Goal: Information Seeking & Learning: Learn about a topic

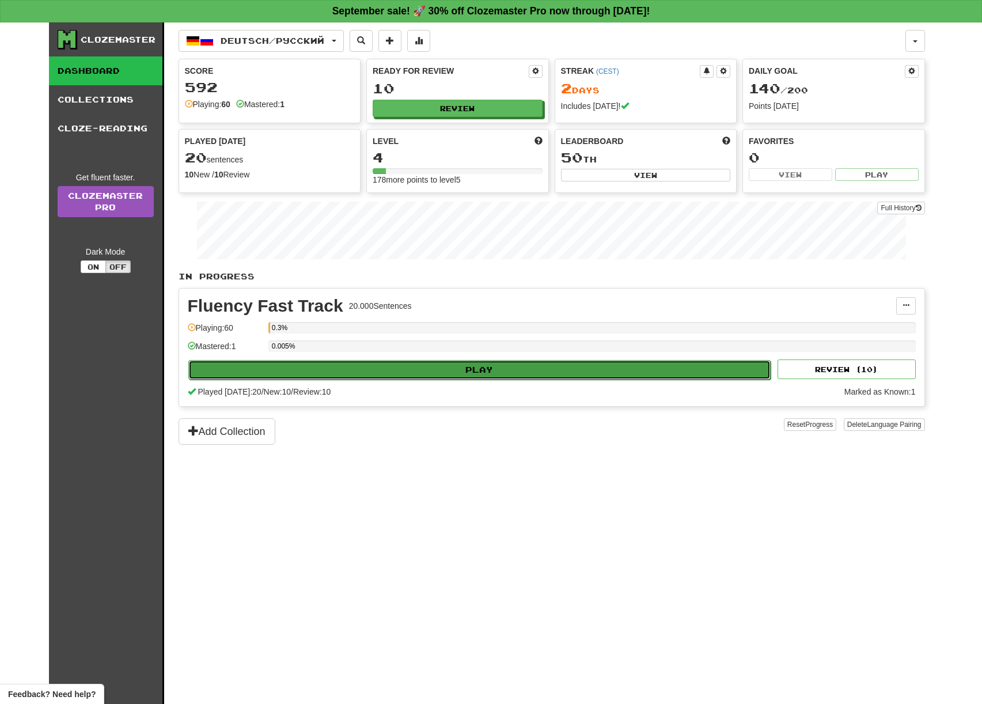
click at [493, 369] on button "Play" at bounding box center [479, 370] width 583 height 20
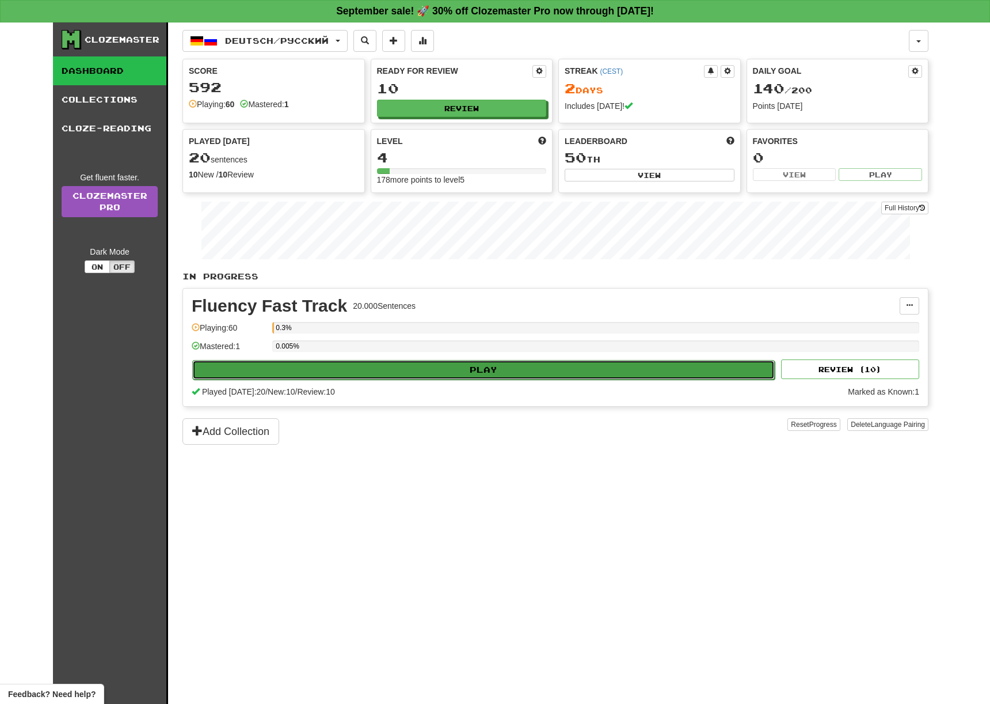
select select "**"
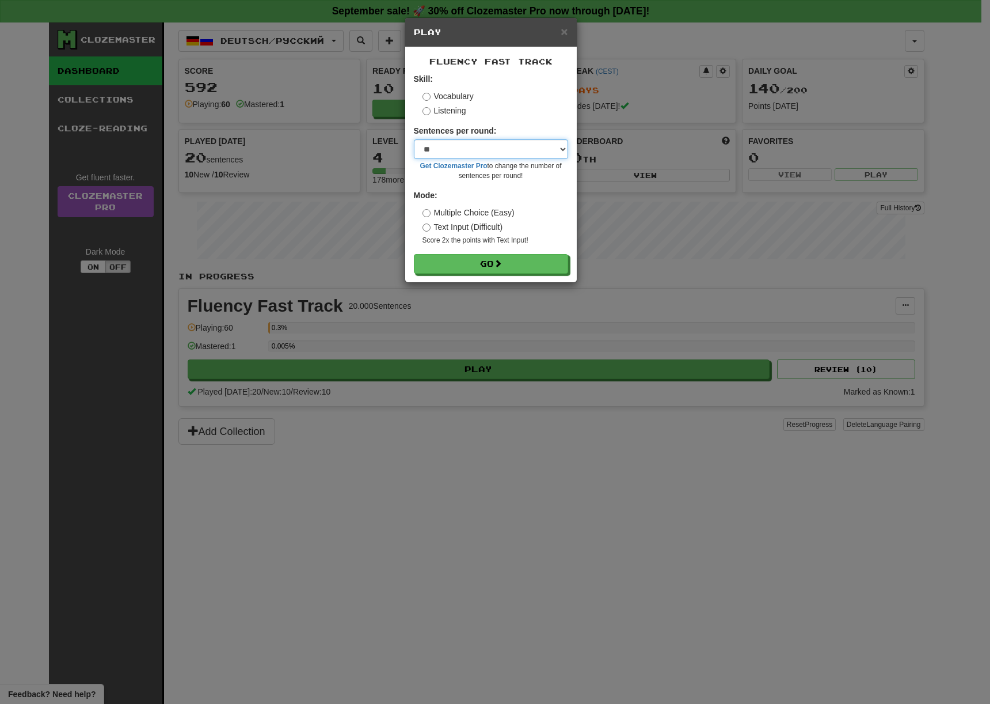
click option "**" at bounding box center [0, 0] width 0 height 0
click at [503, 265] on span at bounding box center [499, 264] width 8 height 8
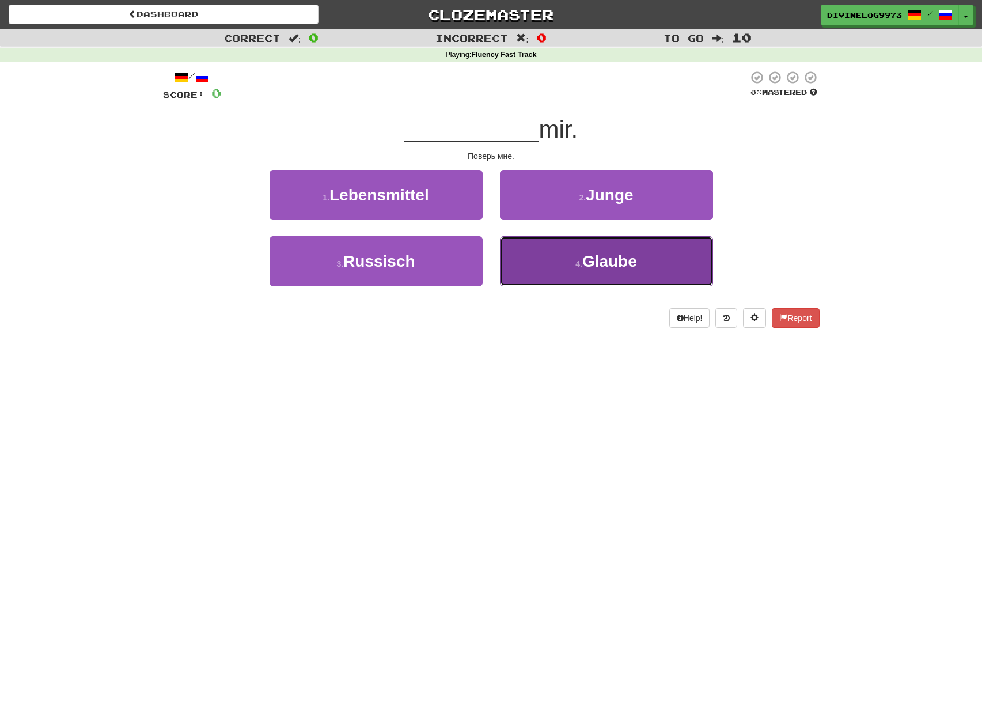
click at [642, 258] on button "4 . Glaube" at bounding box center [606, 261] width 213 height 50
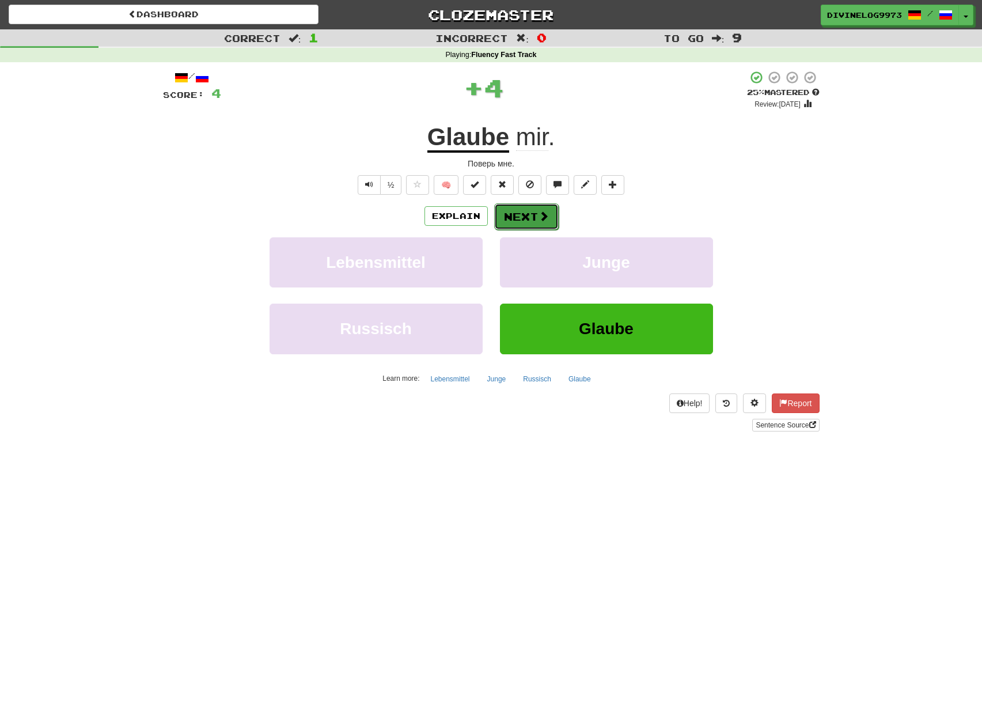
click at [546, 221] on span at bounding box center [543, 216] width 10 height 10
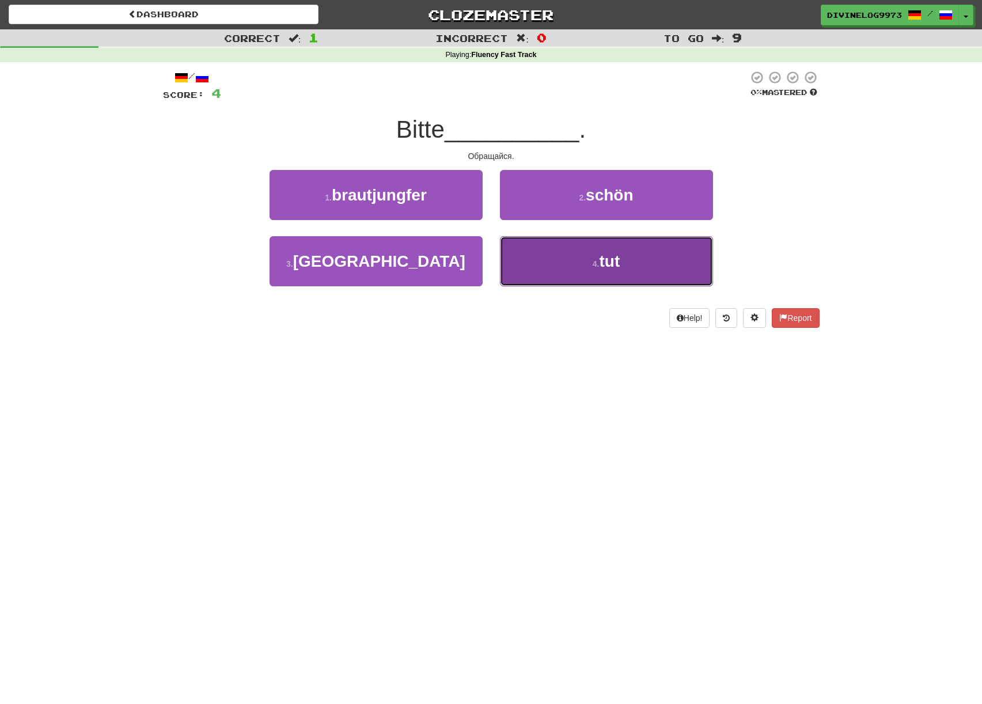
click at [605, 260] on span "tut" at bounding box center [609, 261] width 21 height 18
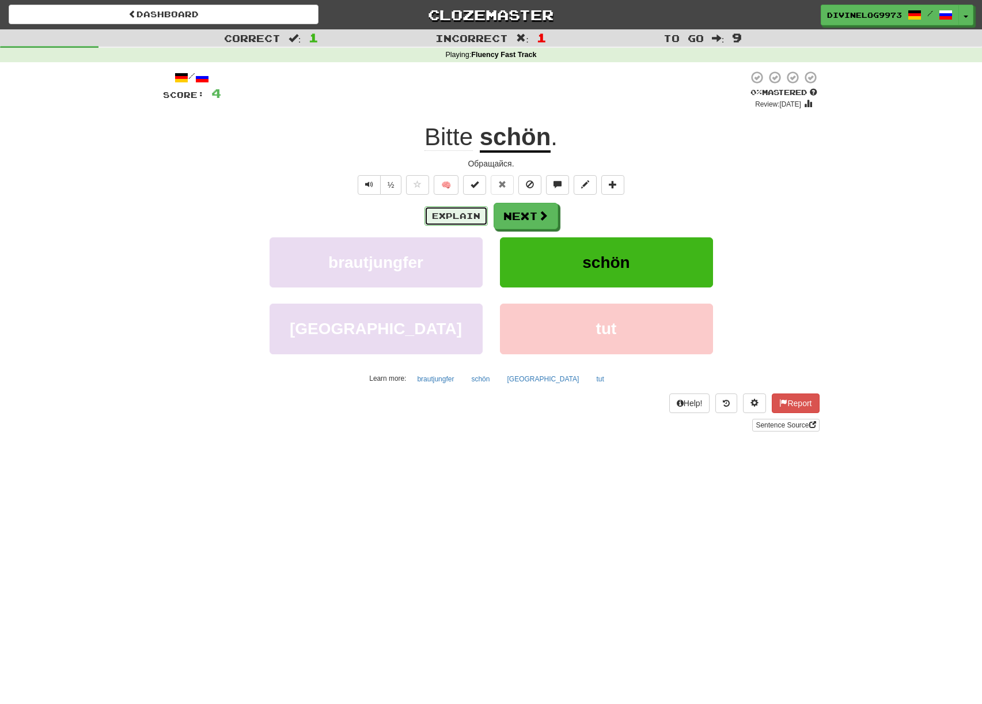
click at [469, 218] on button "Explain" at bounding box center [455, 216] width 63 height 20
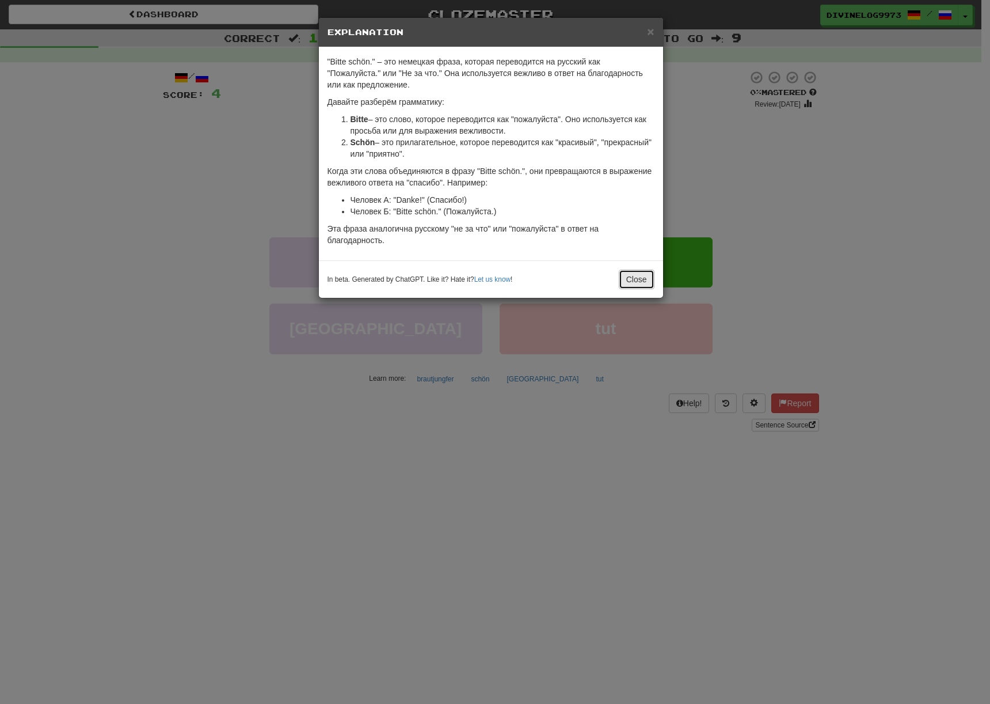
click at [640, 284] on button "Close" at bounding box center [637, 279] width 36 height 20
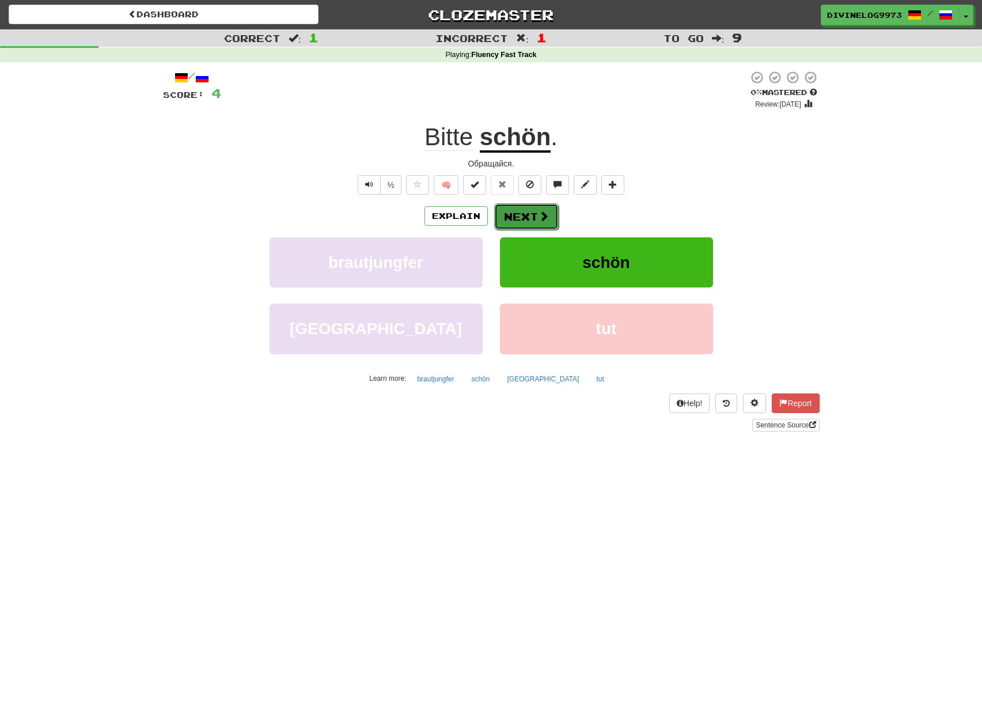
click at [543, 225] on button "Next" at bounding box center [526, 216] width 64 height 26
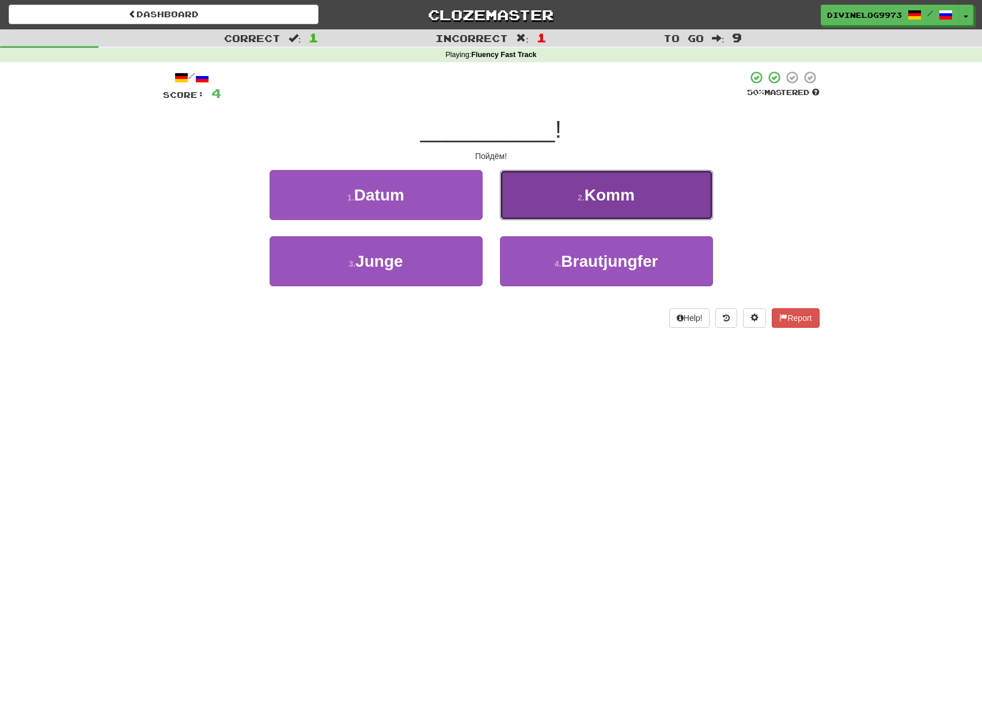
click at [611, 197] on span "Komm" at bounding box center [609, 195] width 50 height 18
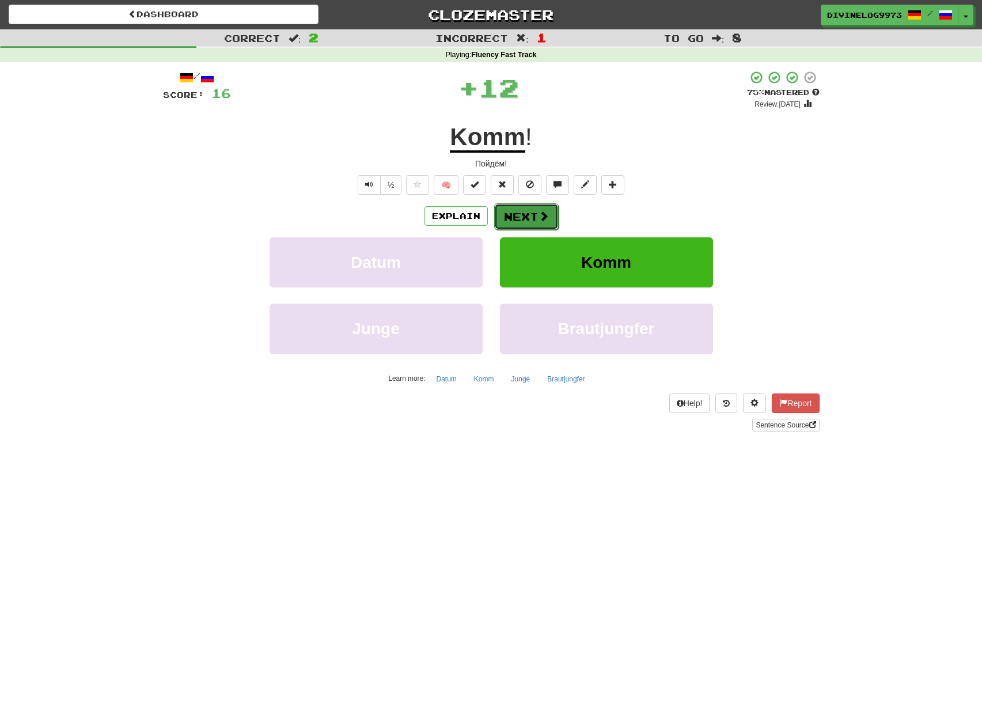
click at [527, 215] on button "Next" at bounding box center [526, 216] width 64 height 26
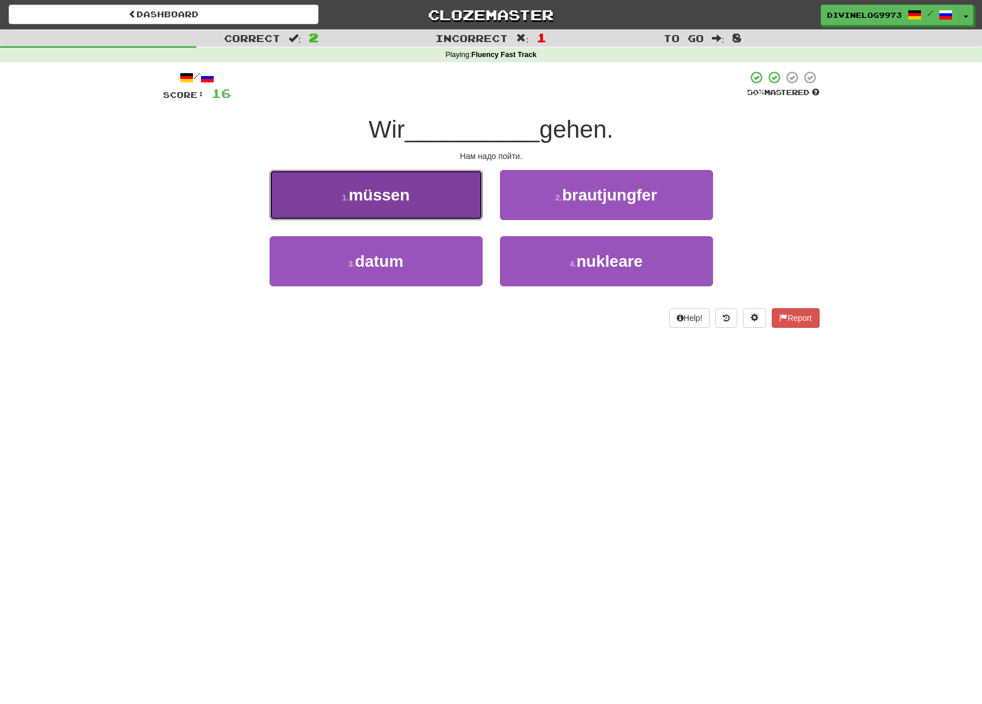
click at [383, 211] on button "1 . müssen" at bounding box center [375, 195] width 213 height 50
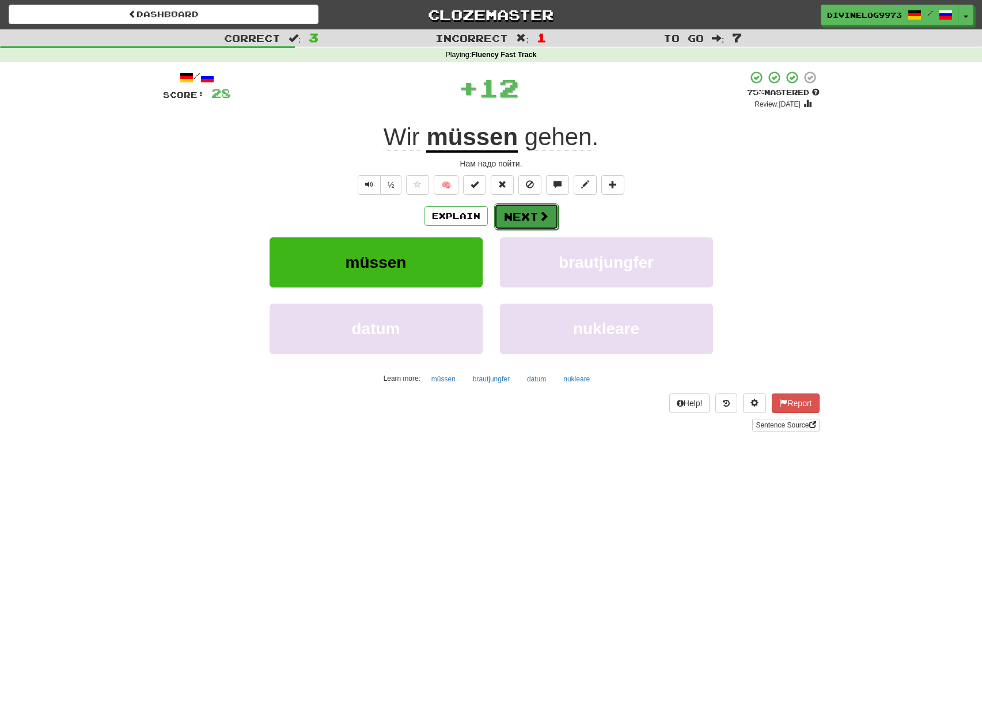
click at [527, 206] on button "Next" at bounding box center [526, 216] width 64 height 26
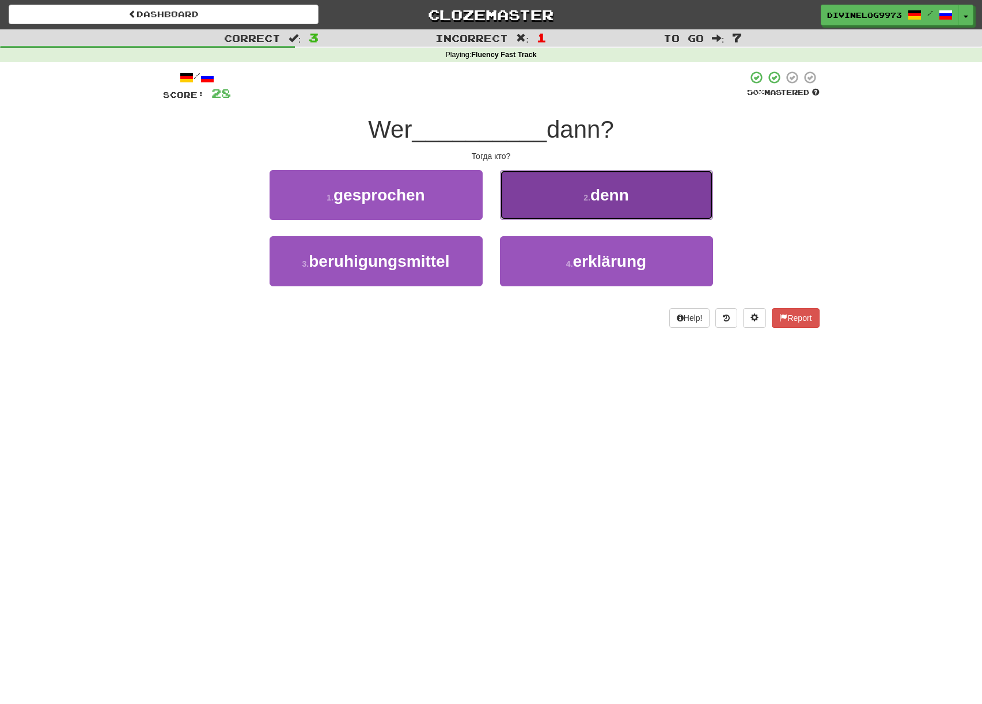
click at [610, 192] on span "denn" at bounding box center [609, 195] width 39 height 18
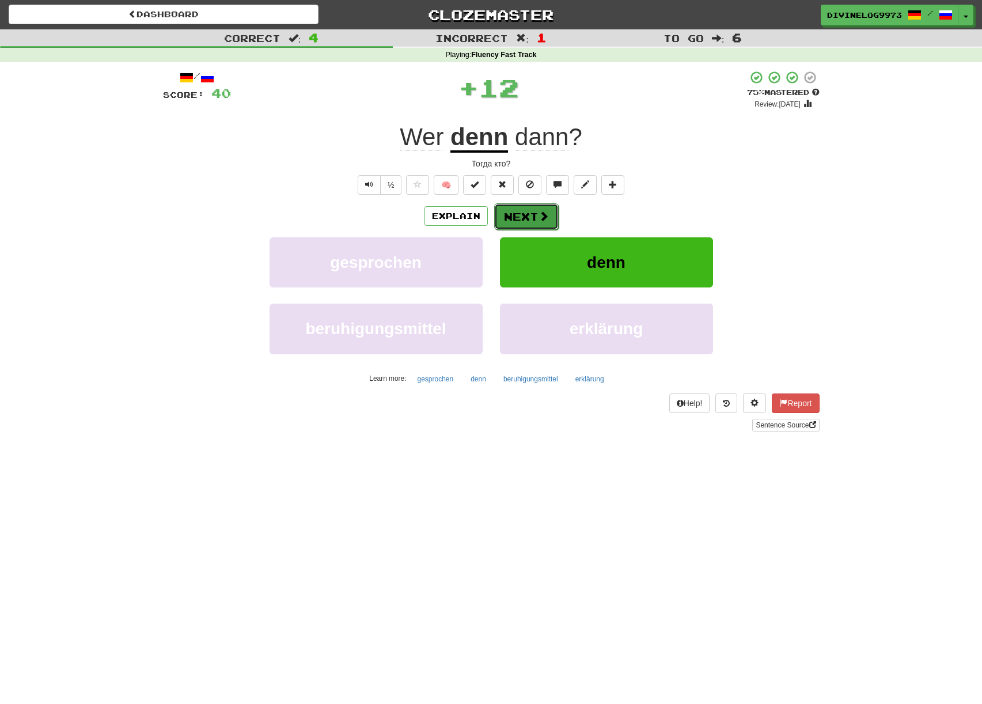
click at [535, 219] on button "Next" at bounding box center [526, 216] width 64 height 26
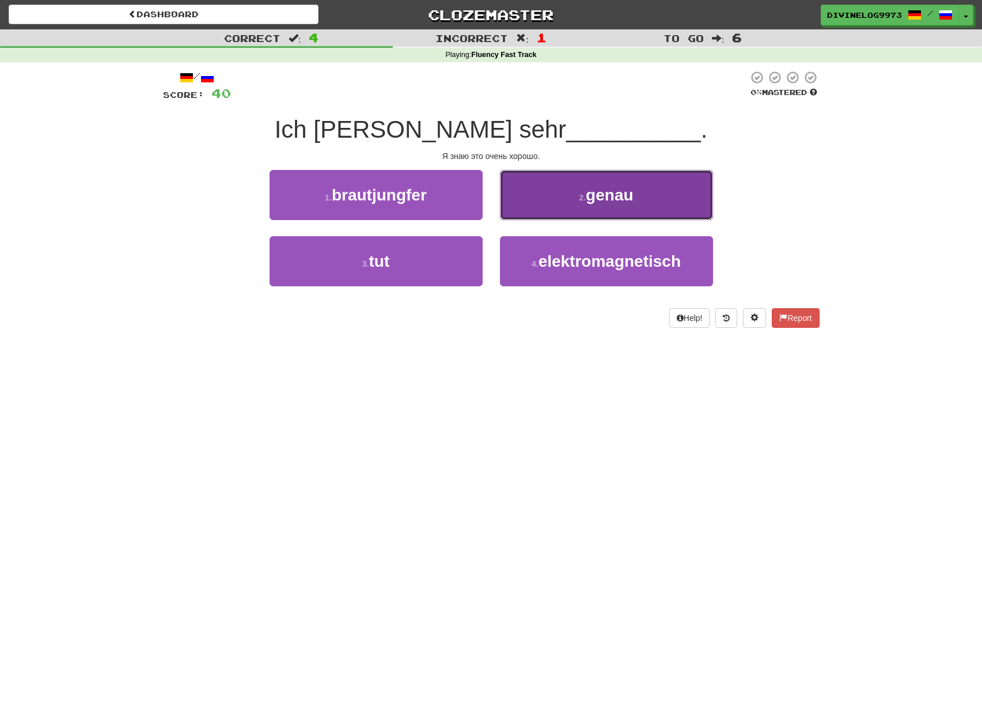
click at [638, 204] on button "2 . genau" at bounding box center [606, 195] width 213 height 50
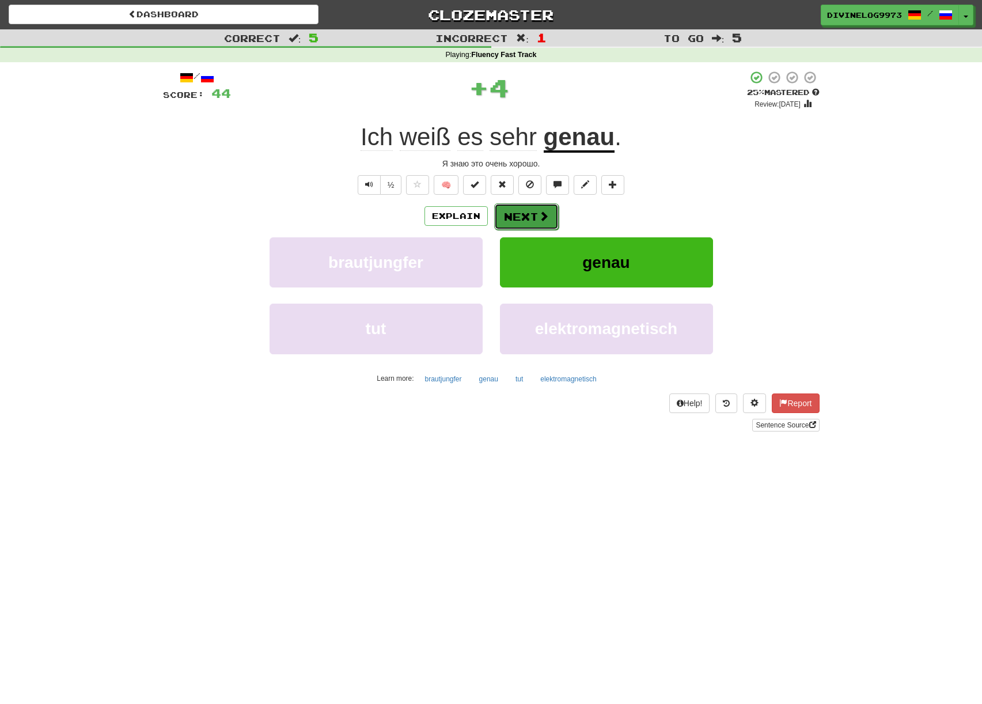
click at [507, 211] on button "Next" at bounding box center [526, 216] width 64 height 26
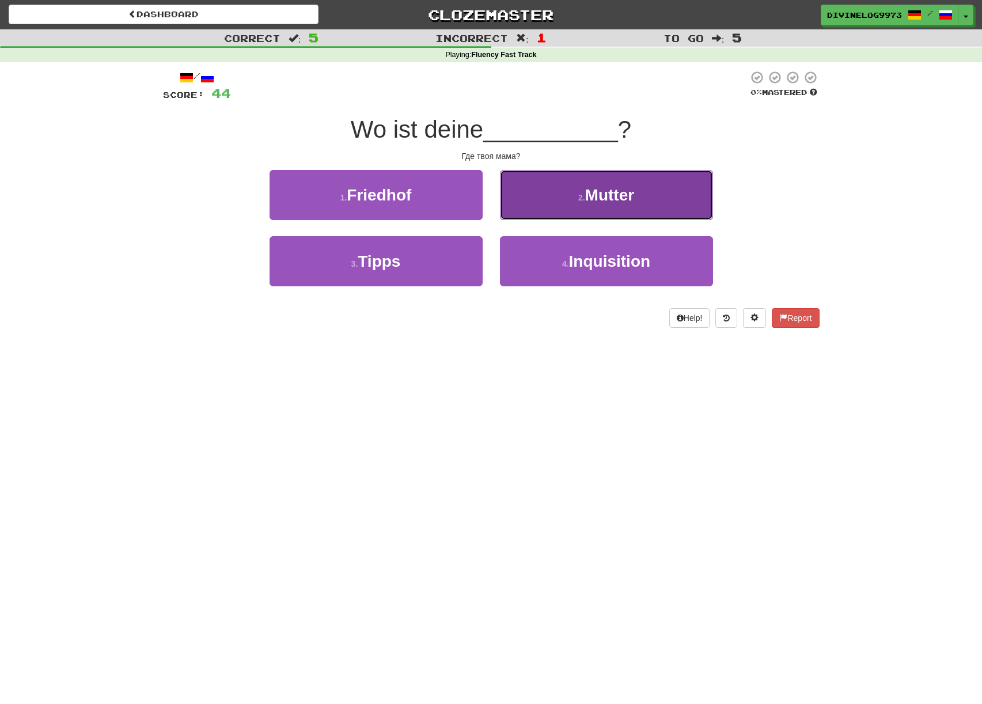
click at [619, 209] on button "2 . Mutter" at bounding box center [606, 195] width 213 height 50
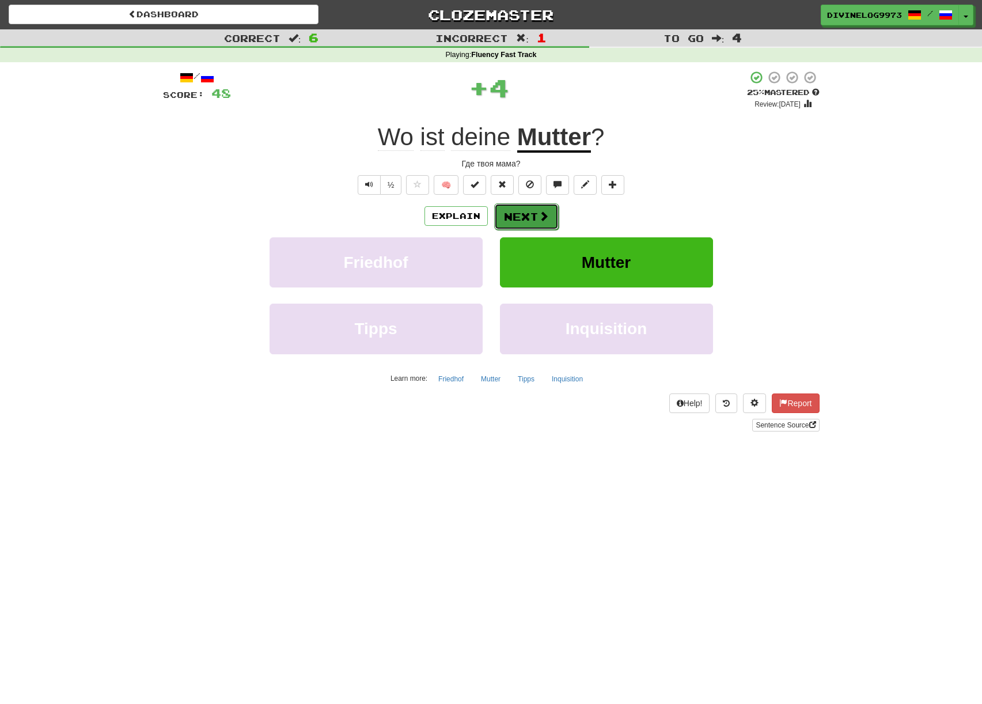
click at [511, 218] on button "Next" at bounding box center [526, 216] width 64 height 26
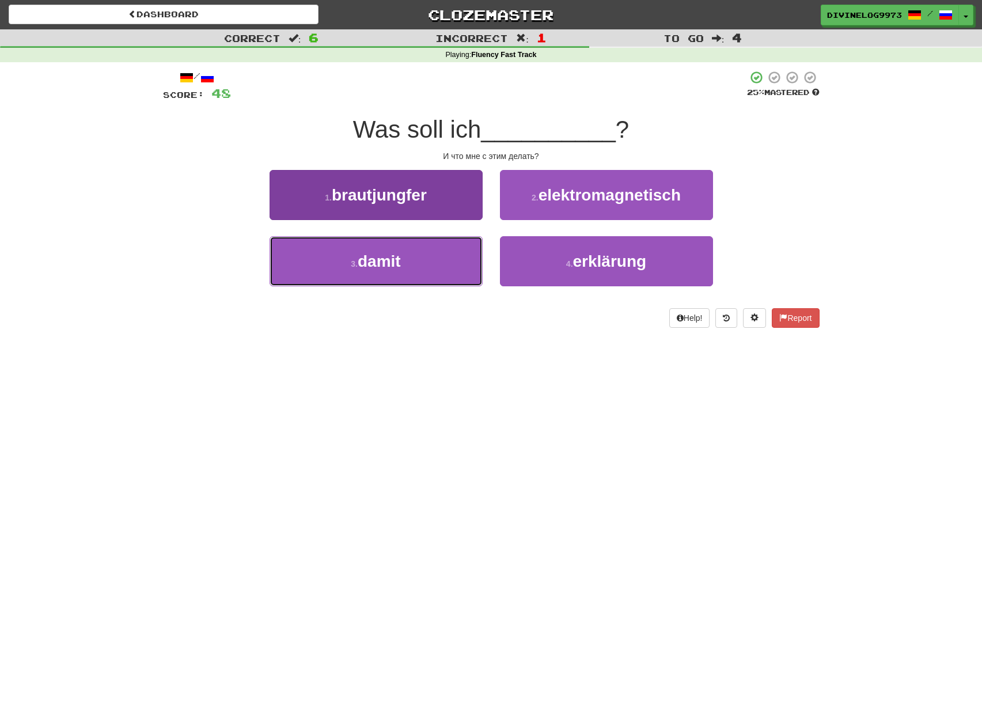
drag, startPoint x: 369, startPoint y: 262, endPoint x: 401, endPoint y: 267, distance: 32.7
click at [370, 262] on span "damit" at bounding box center [379, 261] width 43 height 18
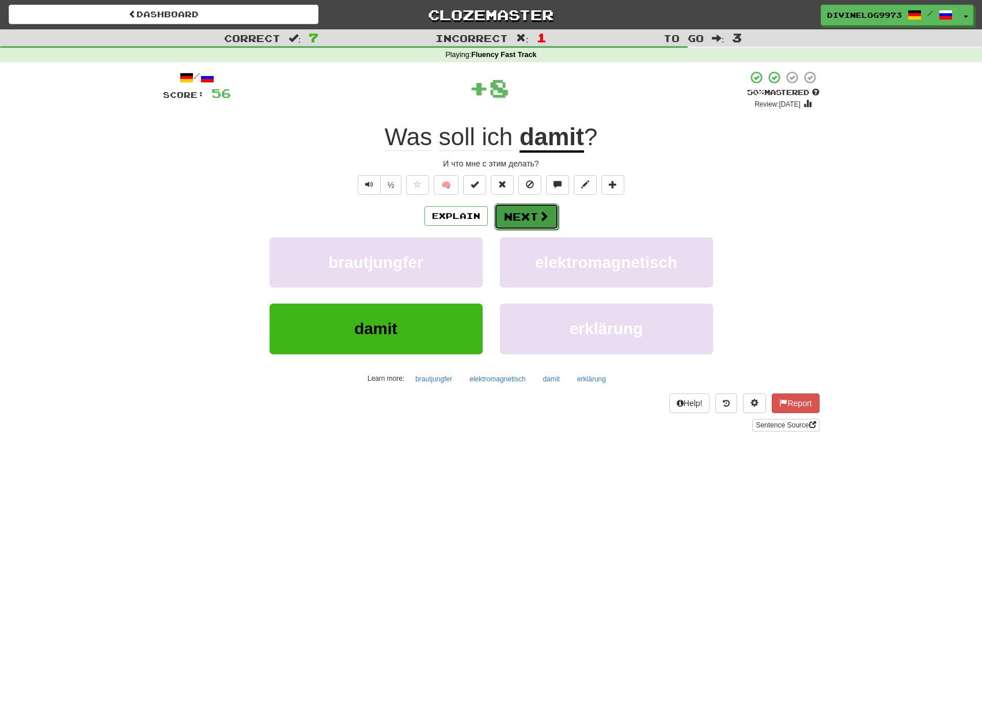
click at [543, 211] on span at bounding box center [543, 216] width 10 height 10
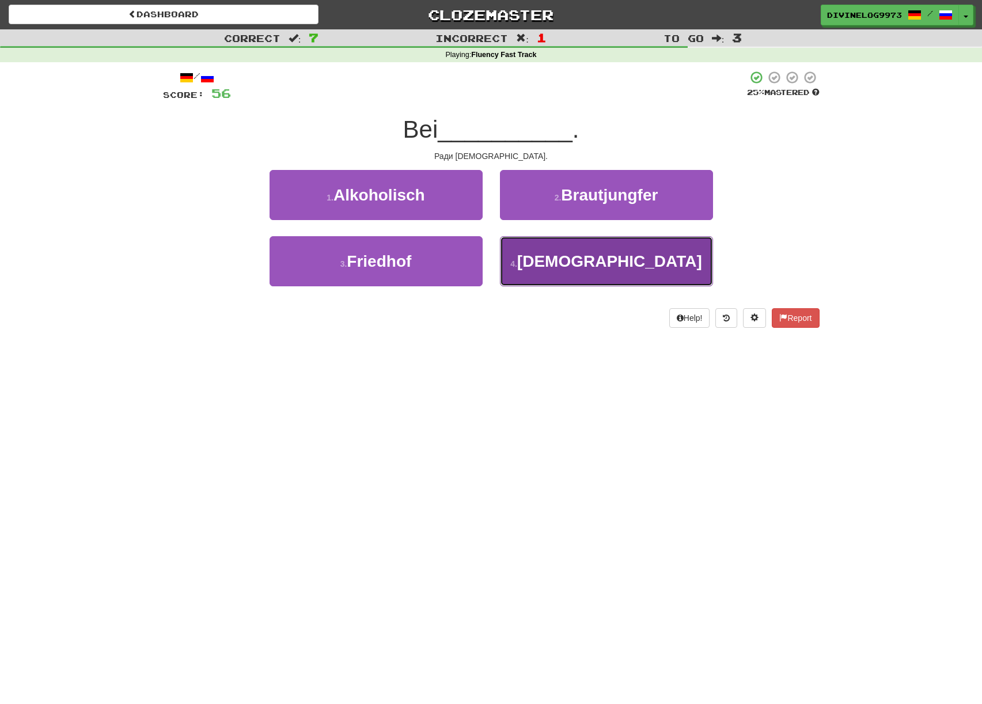
click at [517, 267] on small "4 ." at bounding box center [513, 263] width 7 height 9
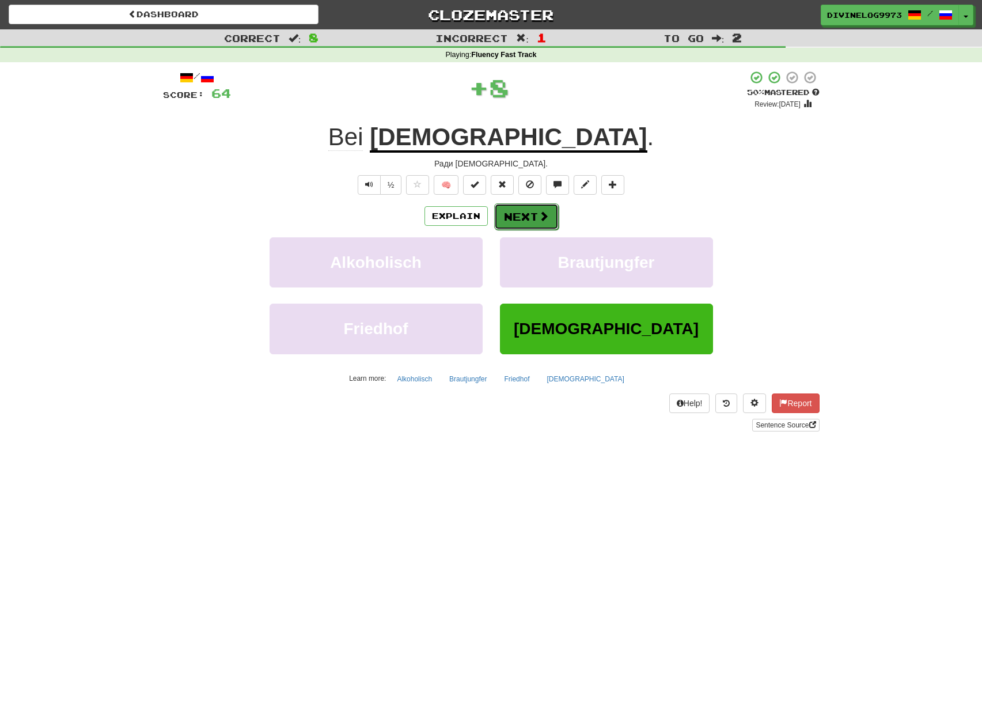
click at [547, 215] on button "Next" at bounding box center [526, 216] width 64 height 26
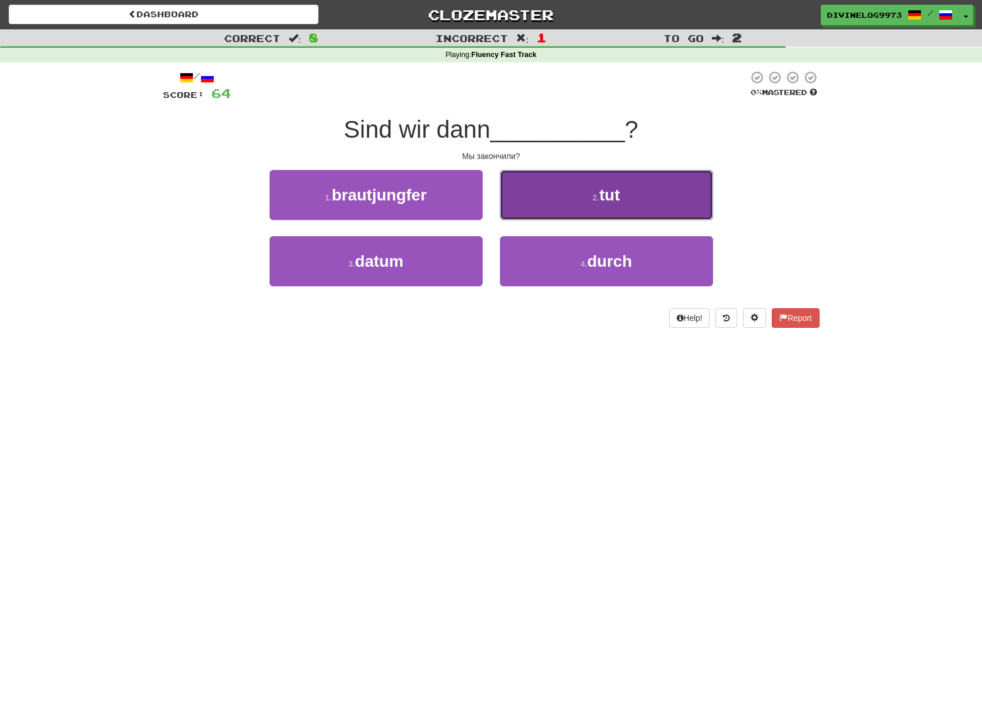
click at [634, 193] on button "2 . tut" at bounding box center [606, 195] width 213 height 50
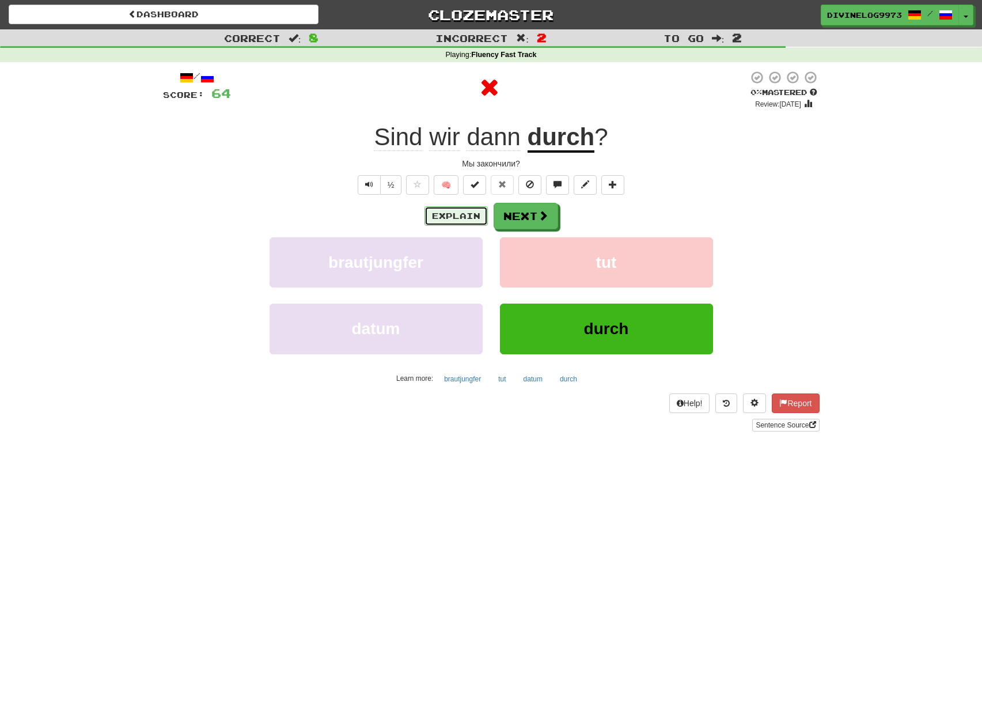
click at [462, 223] on button "Explain" at bounding box center [455, 216] width 63 height 20
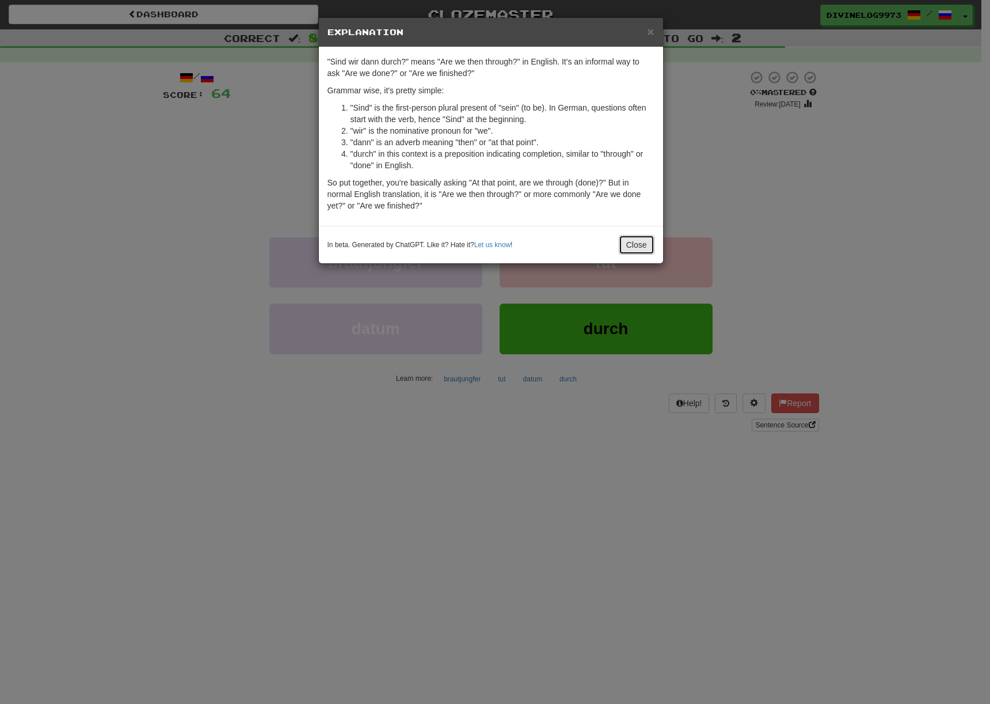
click at [637, 238] on button "Close" at bounding box center [637, 245] width 36 height 20
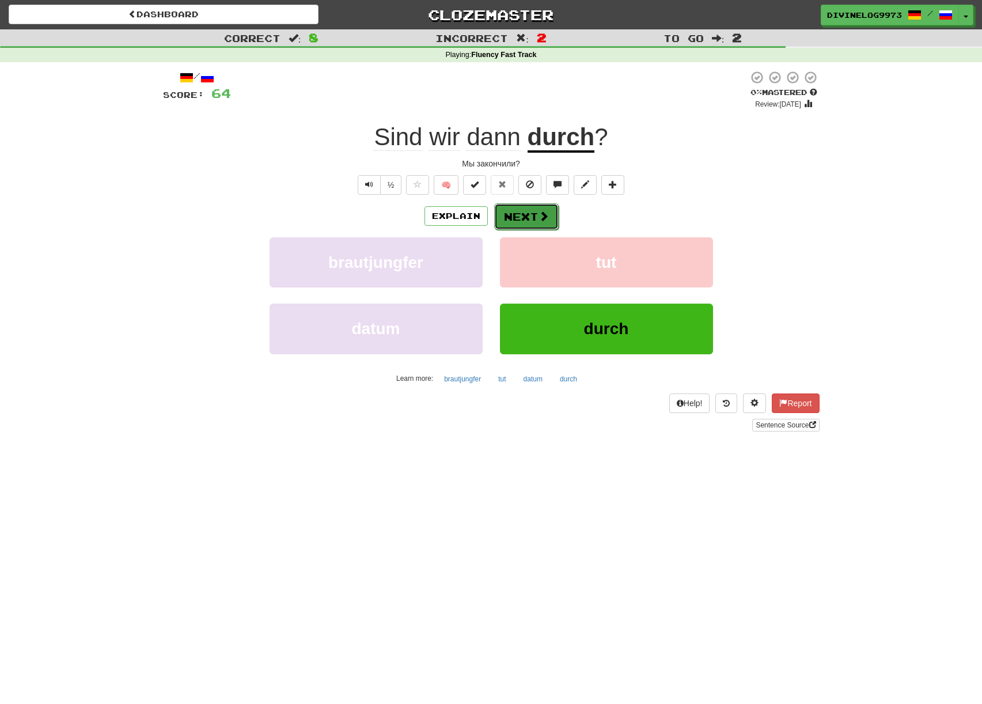
click at [531, 214] on button "Next" at bounding box center [526, 216] width 64 height 26
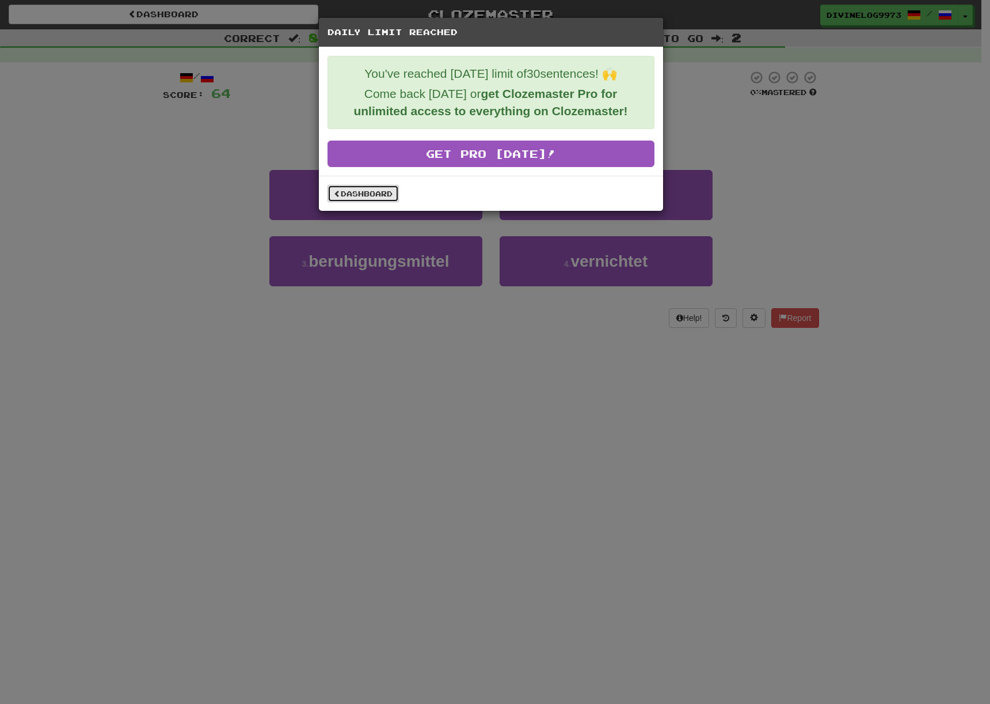
click at [380, 191] on link "Dashboard" at bounding box center [363, 193] width 71 height 17
